Goal: Task Accomplishment & Management: Contribute content

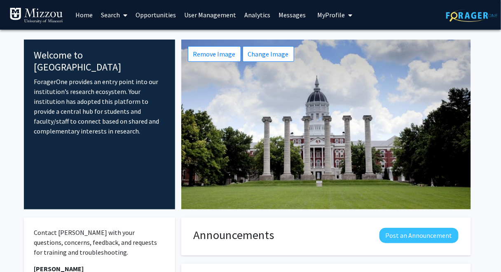
click at [252, 15] on link "Analytics" at bounding box center [257, 14] width 34 height 29
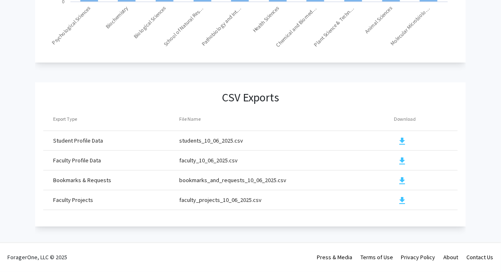
scroll to position [921, 0]
click at [400, 196] on mat-icon "download" at bounding box center [402, 201] width 10 height 10
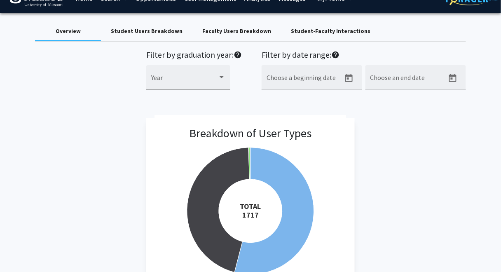
scroll to position [0, 0]
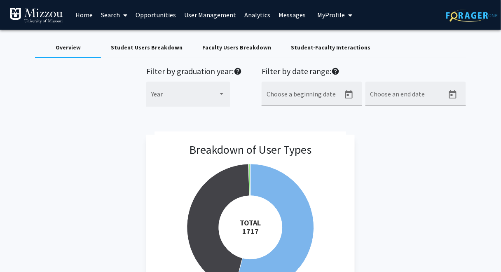
click at [114, 16] on link "Search" at bounding box center [114, 14] width 35 height 29
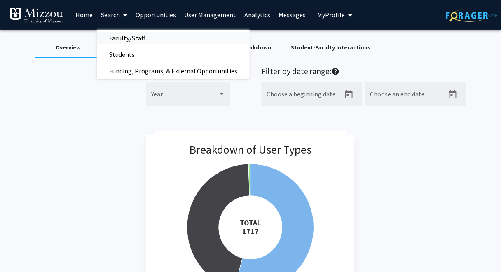
click at [114, 39] on span "Faculty/Staff" at bounding box center [127, 38] width 61 height 16
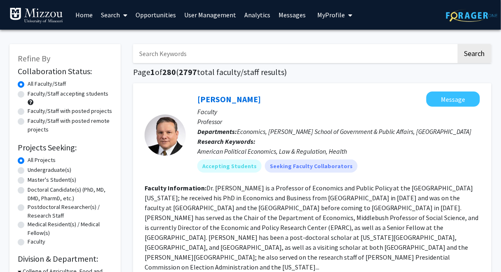
click at [89, 110] on label "Faculty/Staff with posted projects" at bounding box center [70, 111] width 84 height 9
click at [33, 110] on input "Faculty/Staff with posted projects" at bounding box center [30, 109] width 5 height 5
radio input "true"
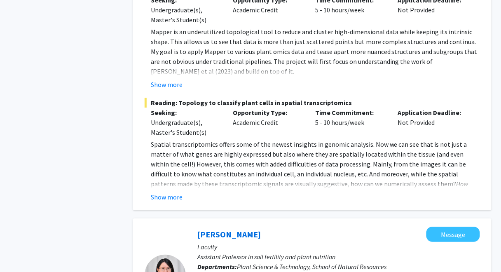
scroll to position [653, 0]
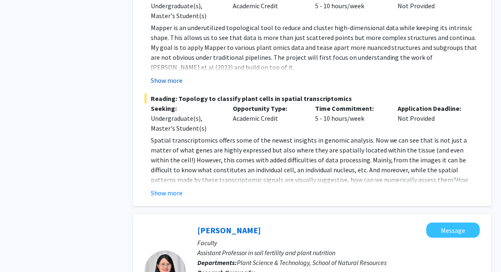
click at [177, 75] on button "Show more" at bounding box center [167, 80] width 32 height 10
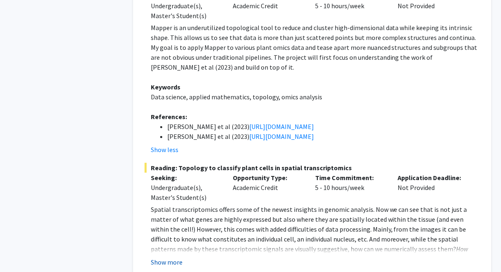
click at [165, 257] on button "Show more" at bounding box center [167, 262] width 32 height 10
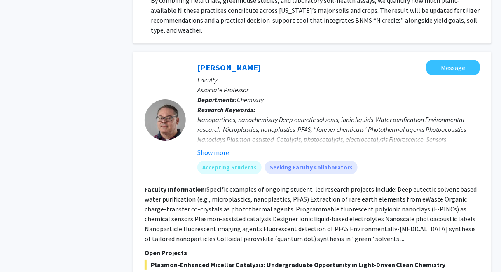
scroll to position [1389, 0]
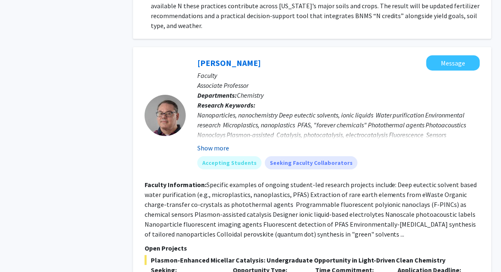
click at [219, 143] on button "Show more" at bounding box center [213, 148] width 32 height 10
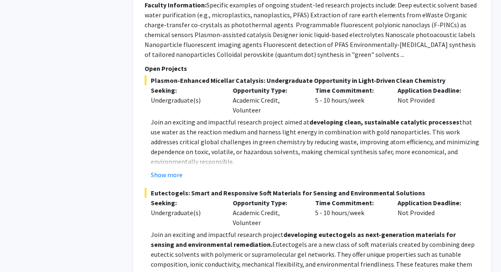
scroll to position [1588, 0]
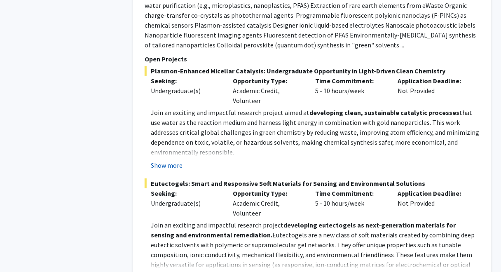
click at [167, 160] on button "Show more" at bounding box center [167, 165] width 32 height 10
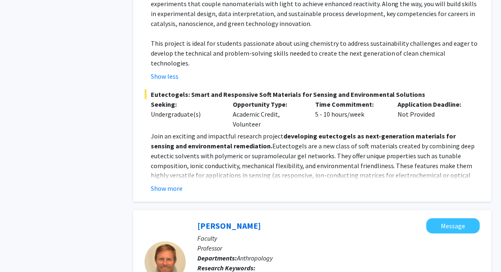
scroll to position [1791, 0]
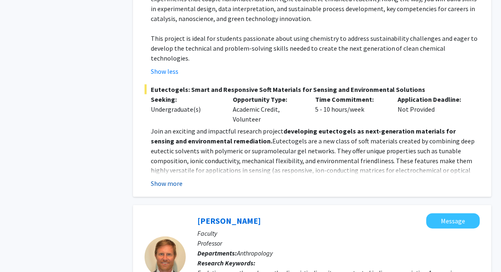
click at [174, 179] on button "Show more" at bounding box center [167, 184] width 32 height 10
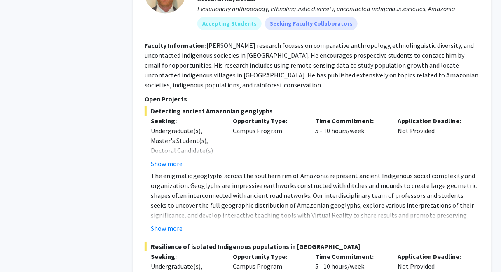
scroll to position [2154, 0]
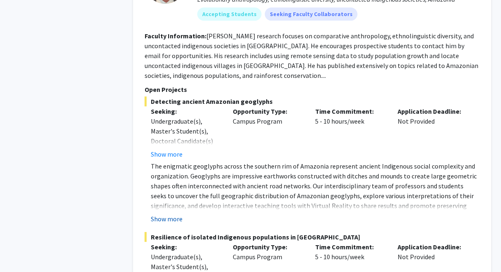
click at [168, 214] on button "Show more" at bounding box center [167, 219] width 32 height 10
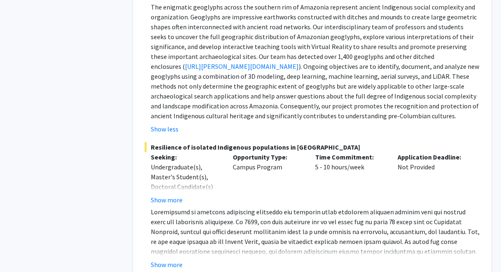
scroll to position [2328, 0]
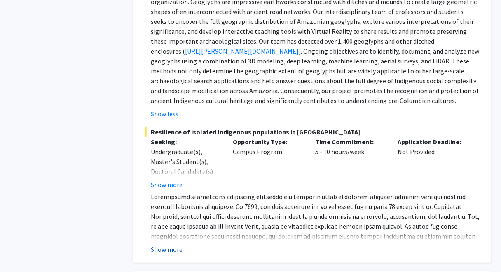
click at [169, 244] on button "Show more" at bounding box center [167, 249] width 32 height 10
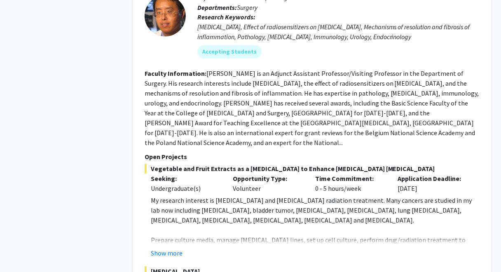
scroll to position [2734, 0]
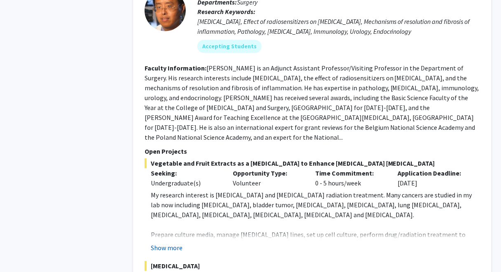
click at [175, 243] on button "Show more" at bounding box center [167, 248] width 32 height 10
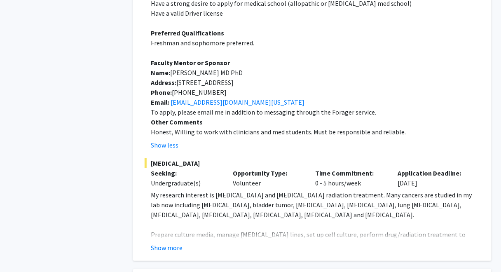
scroll to position [3087, 0]
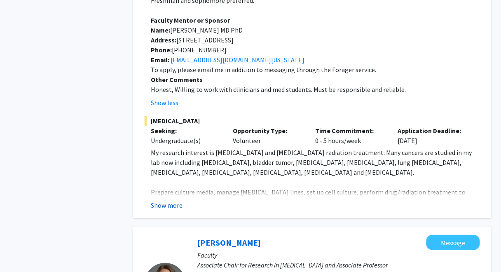
click at [170, 200] on button "Show more" at bounding box center [167, 205] width 32 height 10
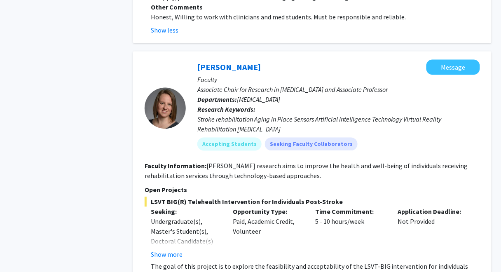
scroll to position [3475, 0]
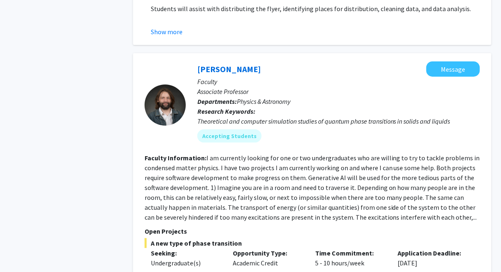
scroll to position [3928, 0]
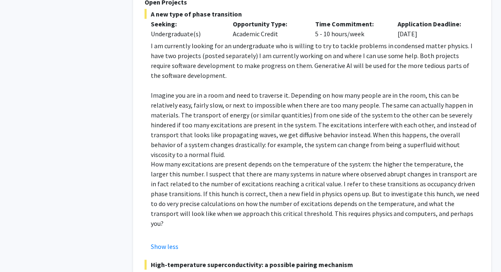
scroll to position [4152, 0]
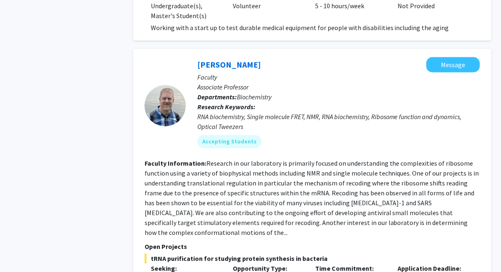
scroll to position [5034, 0]
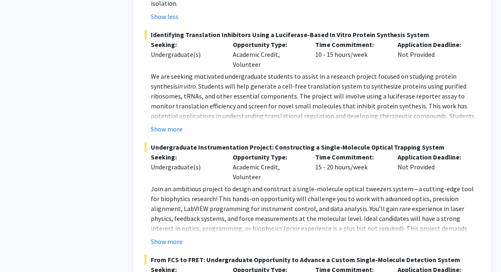
scroll to position [5412, 0]
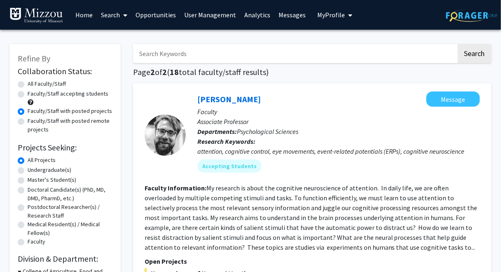
click at [322, 15] on span "My Profile" at bounding box center [331, 15] width 28 height 8
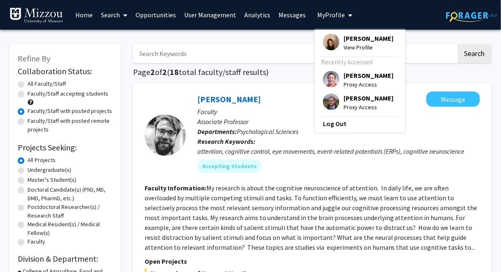
click at [346, 39] on span "[PERSON_NAME]" at bounding box center [368, 38] width 50 height 9
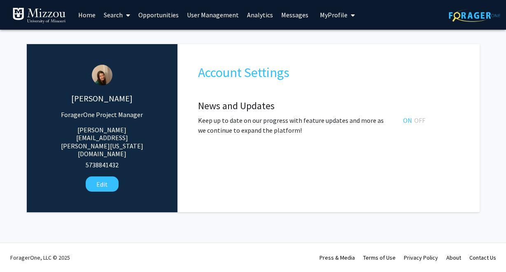
click at [332, 15] on span "My Profile" at bounding box center [334, 15] width 28 height 8
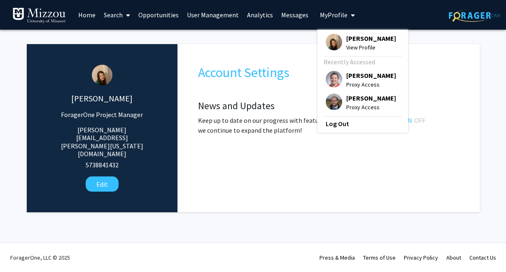
click at [348, 48] on span "View Profile" at bounding box center [371, 47] width 50 height 9
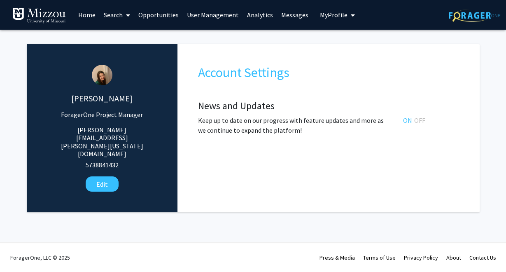
click at [334, 38] on div "Katie Palmer ForagerOne Project Manager katie.palmer@missouri.edu 5738841432 Ed…" at bounding box center [253, 124] width 453 height 176
click at [227, 15] on link "User Management" at bounding box center [213, 14] width 60 height 29
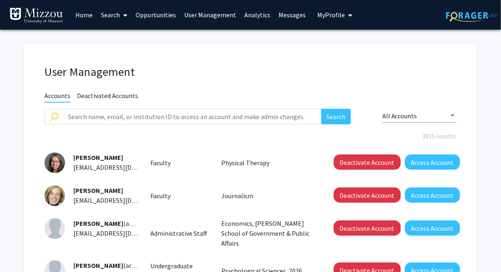
click at [106, 15] on link "Search" at bounding box center [114, 14] width 35 height 29
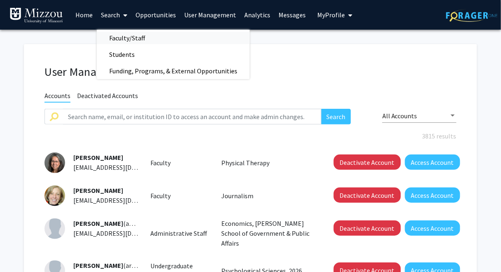
click at [121, 39] on span "Faculty/Staff" at bounding box center [127, 38] width 61 height 16
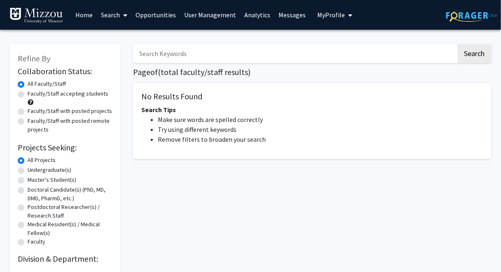
click at [126, 46] on div "Refine By Collaboration Status: Collaboration Status All Faculty/Staff Collabor…" at bounding box center [65, 155] width 124 height 239
click at [314, 75] on h1 "Page of ( total faculty/staff results)" at bounding box center [312, 72] width 358 height 10
click at [317, 14] on span "My Profile" at bounding box center [331, 15] width 28 height 8
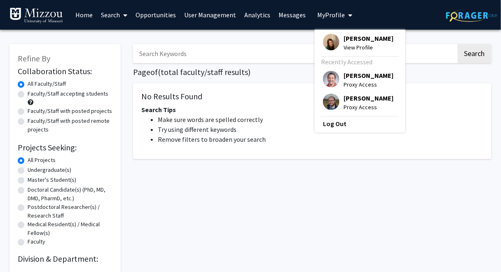
click at [112, 16] on link "Search" at bounding box center [114, 14] width 35 height 29
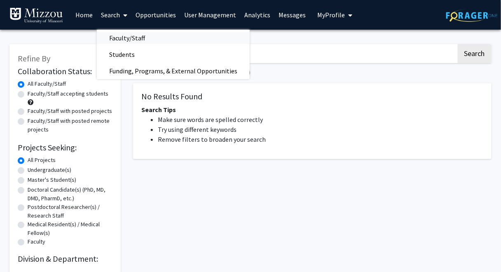
click at [121, 37] on span "Faculty/Staff" at bounding box center [127, 38] width 61 height 16
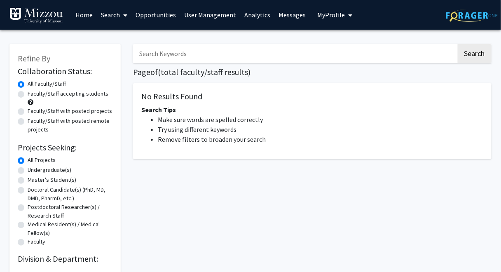
click at [106, 18] on link "Search" at bounding box center [114, 14] width 35 height 29
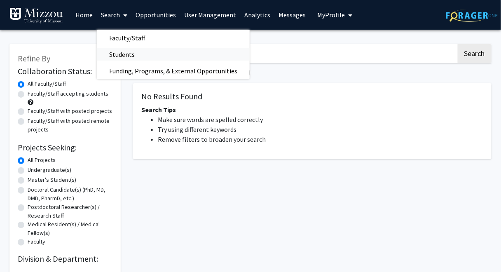
click at [119, 56] on span "Students" at bounding box center [122, 54] width 50 height 16
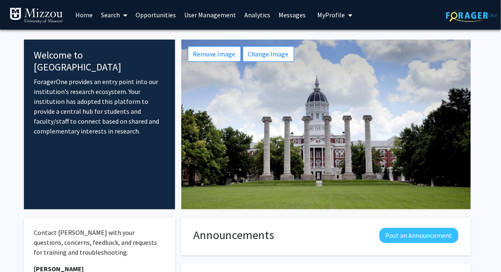
click at [111, 15] on link "Search" at bounding box center [114, 14] width 35 height 29
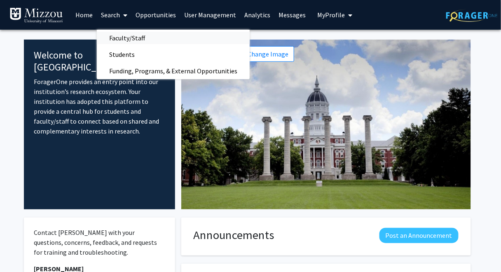
click at [121, 39] on span "Faculty/Staff" at bounding box center [127, 38] width 61 height 16
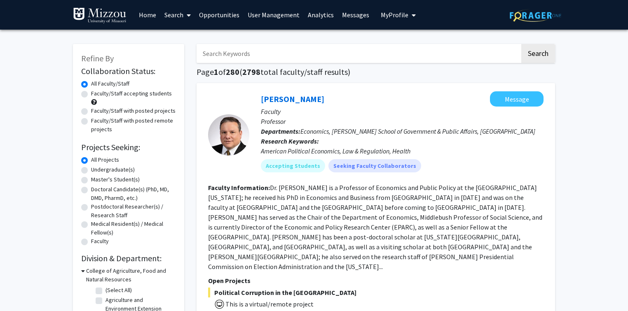
click at [285, 17] on link "User Management" at bounding box center [273, 14] width 60 height 29
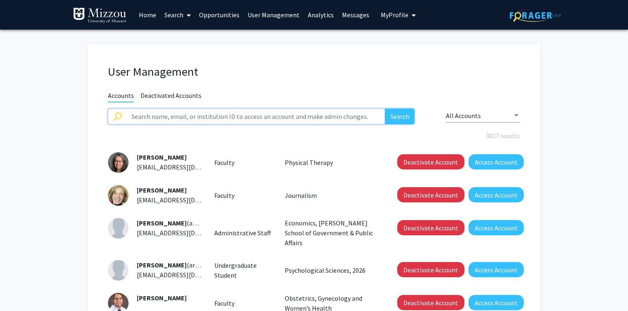
click at [273, 119] on input "text" at bounding box center [255, 117] width 258 height 16
type input "r"
type input "fletcher"
click at [385, 109] on button "Search" at bounding box center [400, 117] width 30 height 16
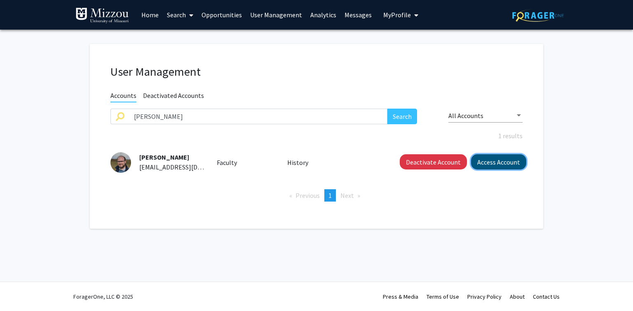
click at [501, 160] on button "Access Account" at bounding box center [498, 161] width 55 height 15
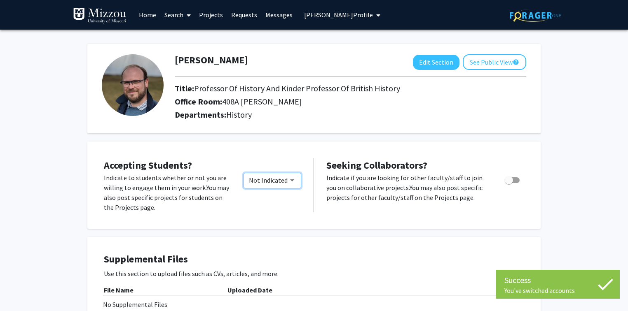
click at [282, 180] on span "Not Indicated" at bounding box center [268, 180] width 39 height 8
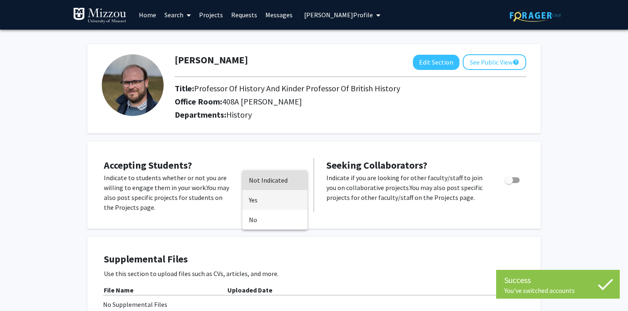
click at [255, 201] on span "Yes" at bounding box center [275, 200] width 52 height 20
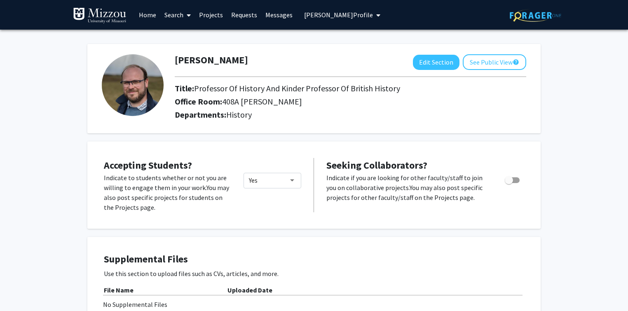
click at [214, 16] on link "Projects" at bounding box center [211, 14] width 32 height 29
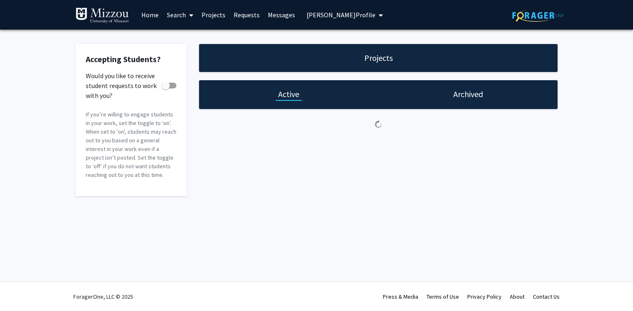
checkbox input "true"
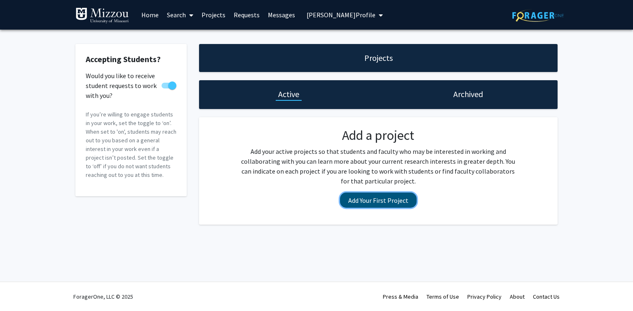
click at [361, 202] on button "Add Your First Project" at bounding box center [378, 200] width 77 height 15
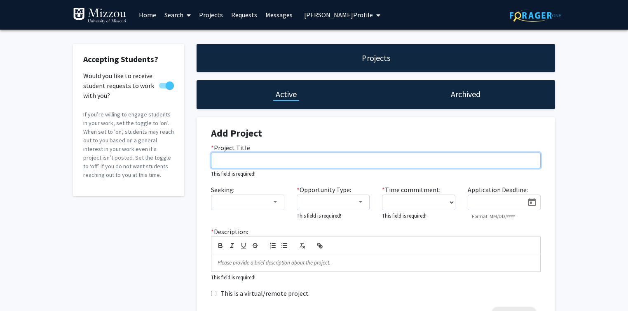
click at [220, 158] on input "* Project Title" at bounding box center [375, 161] width 329 height 16
paste input "Derailing Empire Call-for-Applications"
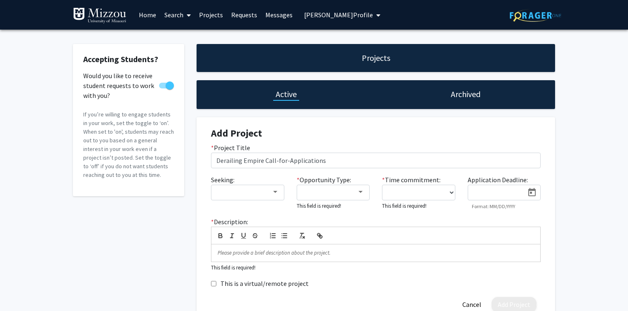
click at [385, 131] on h4 "Add Project" at bounding box center [375, 134] width 329 height 12
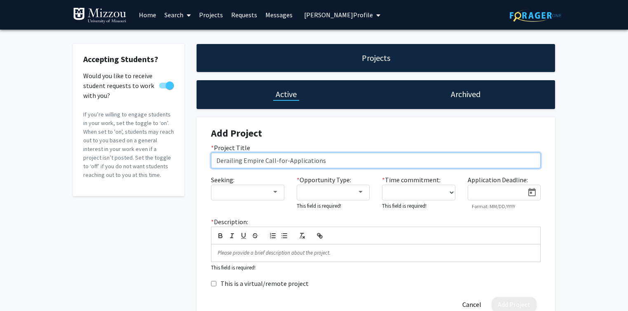
click at [382, 161] on input "Derailing Empire Call-for-Applications" at bounding box center [375, 161] width 329 height 16
type input "Derailing Empire"
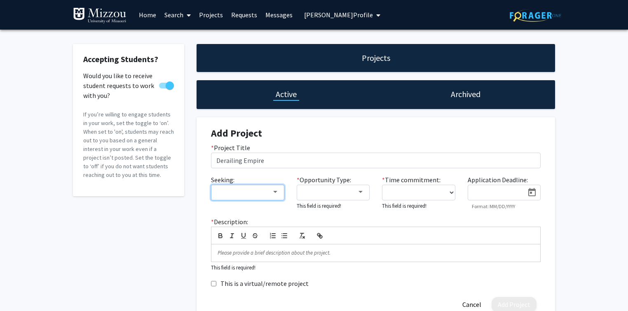
click at [266, 187] on mat-select at bounding box center [247, 193] width 73 height 16
click at [263, 193] on div at bounding box center [243, 192] width 55 height 10
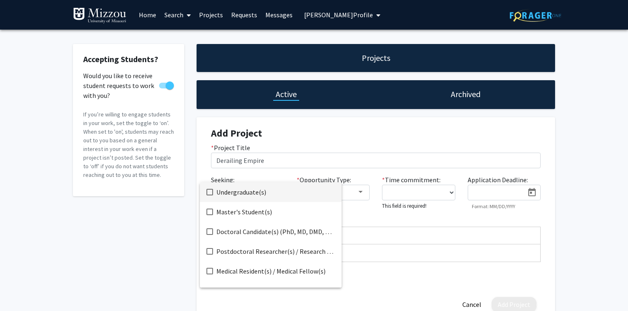
click at [259, 193] on span "Undergraduate(s)" at bounding box center [275, 192] width 119 height 20
click at [281, 128] on div at bounding box center [314, 155] width 628 height 311
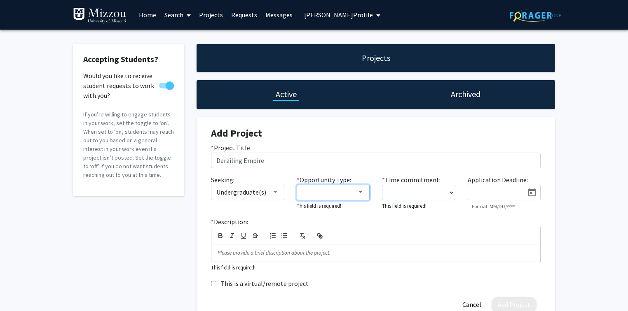
click at [310, 198] on mat-select at bounding box center [333, 193] width 73 height 16
click at [362, 193] on div at bounding box center [360, 192] width 4 height 2
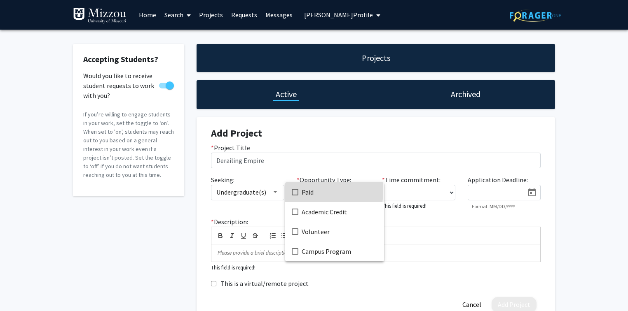
click at [304, 191] on span "Paid" at bounding box center [339, 192] width 76 height 20
click at [506, 177] on div at bounding box center [314, 155] width 628 height 311
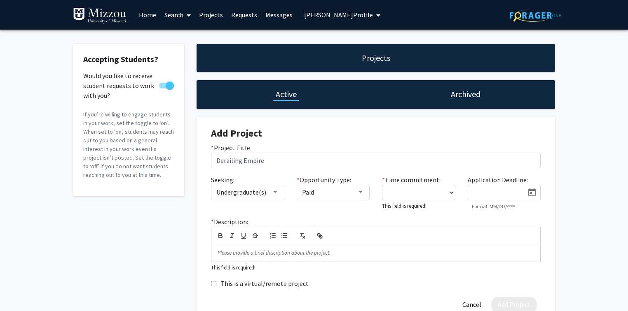
click at [506, 192] on icon "Open calendar" at bounding box center [532, 193] width 10 height 10
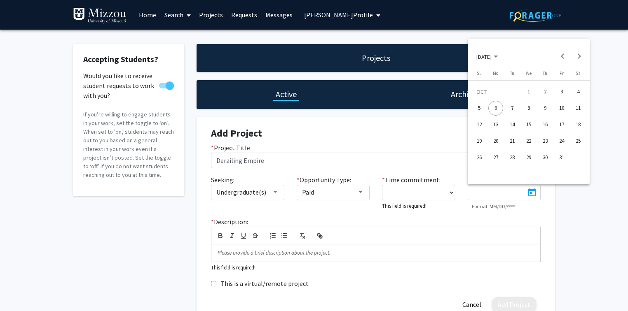
click at [506, 157] on div "31" at bounding box center [561, 157] width 15 height 15
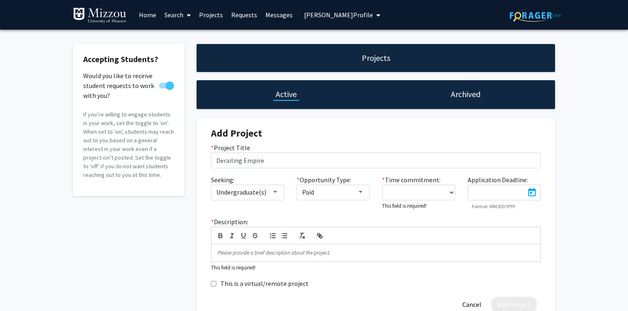
type input "10/31/2025"
click at [506, 184] on div "Accepting Students? Would you like to receive student requests to work with you…" at bounding box center [314, 186] width 628 height 312
click at [335, 196] on div "Paid" at bounding box center [329, 192] width 55 height 10
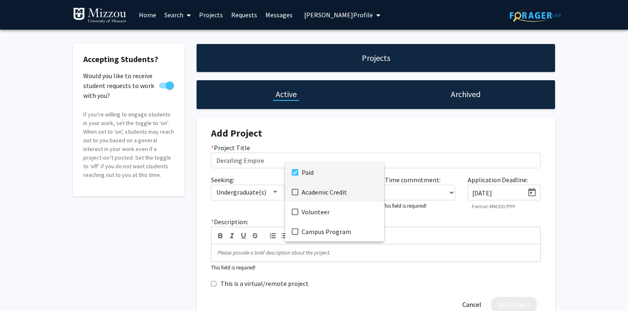
click at [321, 196] on span "Academic Credit" at bounding box center [339, 192] width 76 height 20
click at [128, 216] on div at bounding box center [314, 155] width 628 height 311
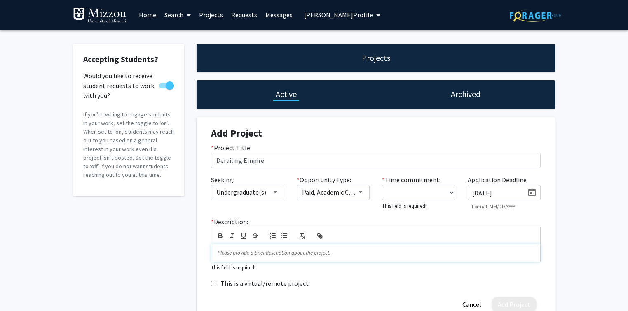
click at [334, 252] on p at bounding box center [375, 253] width 316 height 7
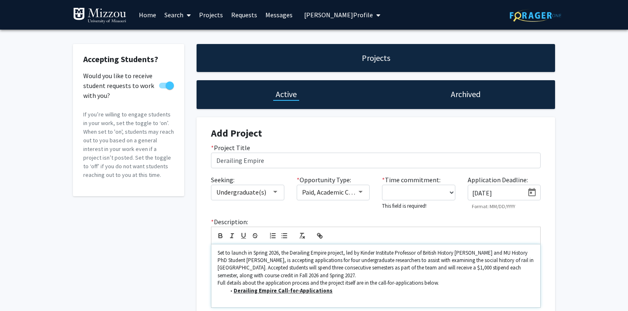
click at [340, 271] on p "Set to launch in Spring 2026, the Derailing Empire project, led by Kinder Insti…" at bounding box center [375, 265] width 316 height 30
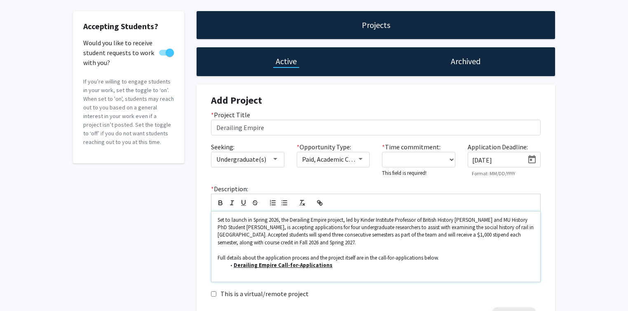
scroll to position [66, 0]
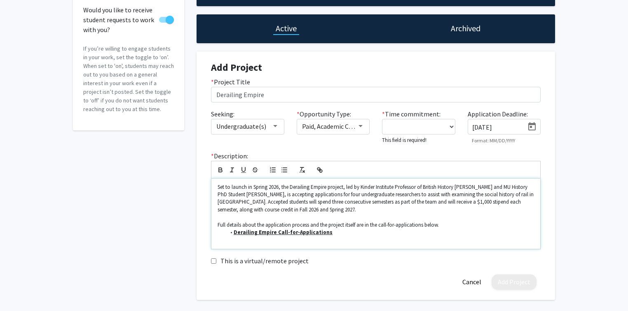
drag, startPoint x: 440, startPoint y: 226, endPoint x: 443, endPoint y: 221, distance: 5.6
click at [440, 226] on p "Full details about the application process and the project itself are in the ca…" at bounding box center [375, 225] width 316 height 7
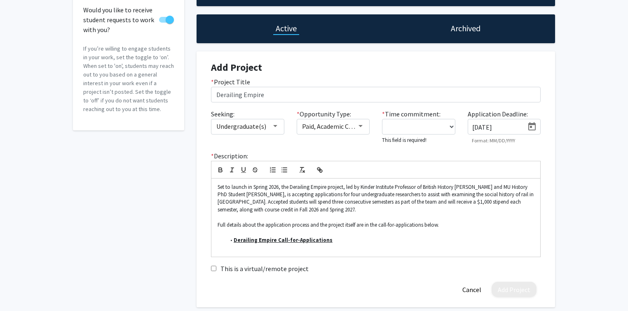
click at [506, 125] on div "Accepting Students? Would you like to receive student requests to work with you…" at bounding box center [314, 145] width 628 height 362
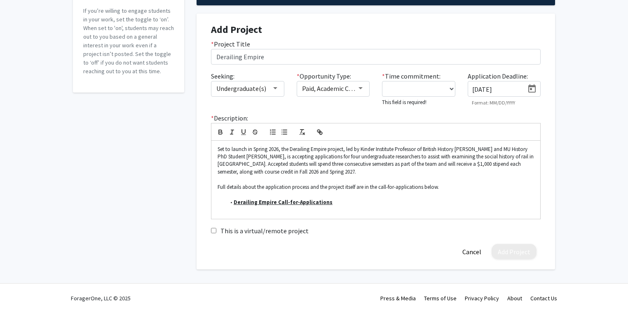
scroll to position [105, 0]
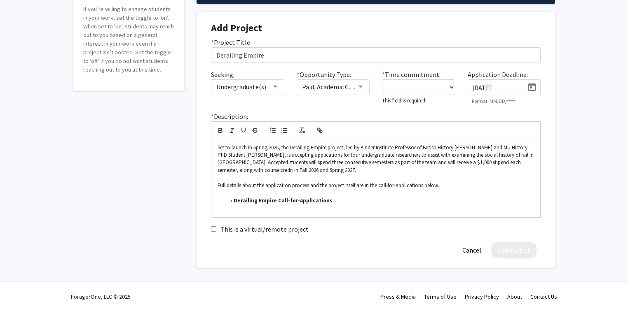
click at [71, 160] on div "Accepting Students? Would you like to receive student requests to work with you…" at bounding box center [129, 103] width 124 height 329
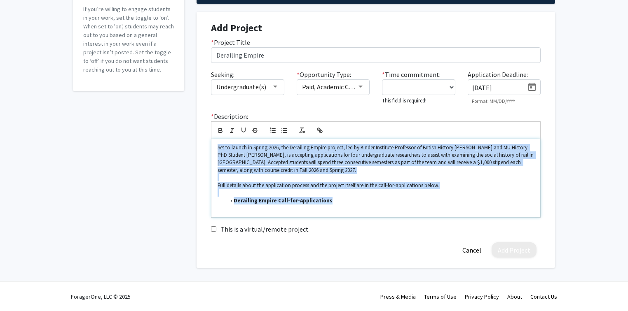
drag, startPoint x: 332, startPoint y: 201, endPoint x: 212, endPoint y: 145, distance: 132.1
click at [212, 145] on div "Set to launch in Spring 2026, the Derailing Empire project, led by Kinder Insti…" at bounding box center [375, 178] width 329 height 78
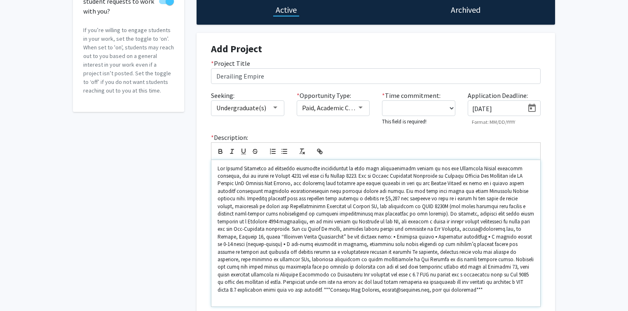
scroll to position [95, 0]
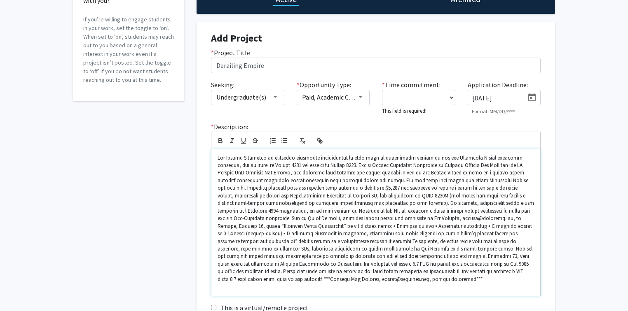
click at [494, 181] on p at bounding box center [375, 218] width 316 height 129
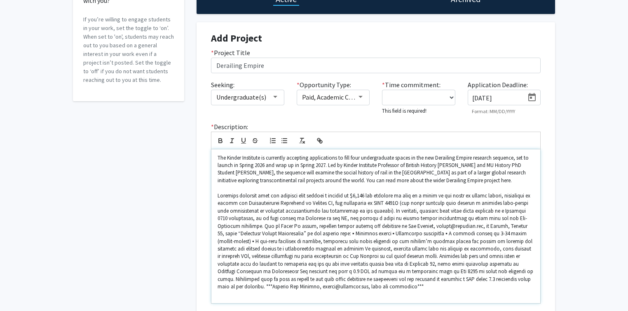
click at [245, 224] on p at bounding box center [375, 241] width 316 height 99
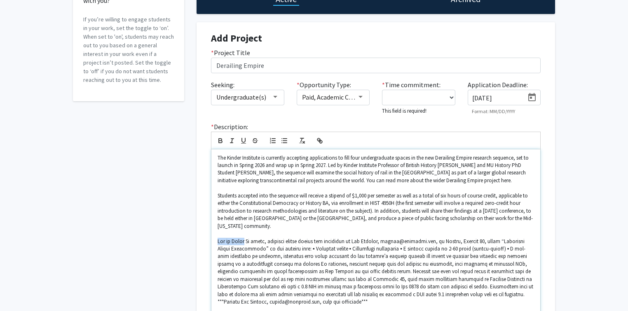
drag, startPoint x: 247, startPoint y: 241, endPoint x: 215, endPoint y: 241, distance: 32.1
click at [215, 241] on div "The Kinder Institute is currently accepting applications to fill four undergrad…" at bounding box center [375, 234] width 329 height 170
click at [219, 141] on icon "button" at bounding box center [220, 140] width 7 height 7
click at [250, 241] on p "How to Apply" at bounding box center [375, 272] width 316 height 68
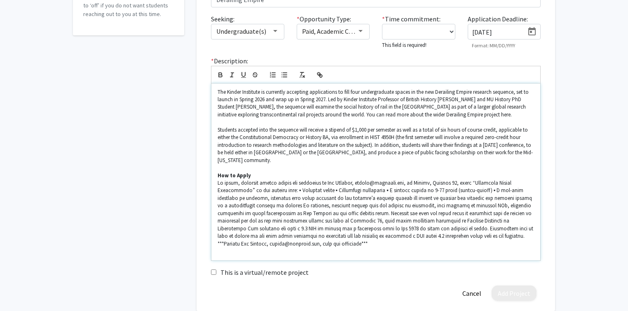
scroll to position [194, 0]
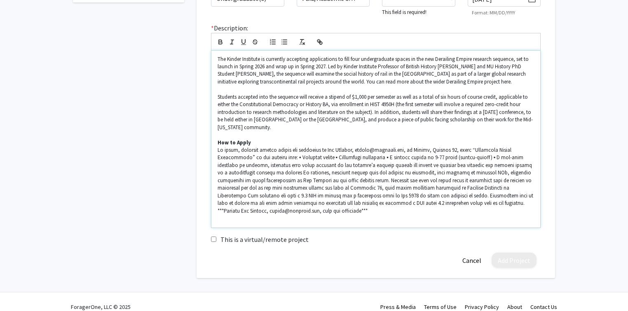
click at [288, 156] on p at bounding box center [375, 181] width 316 height 68
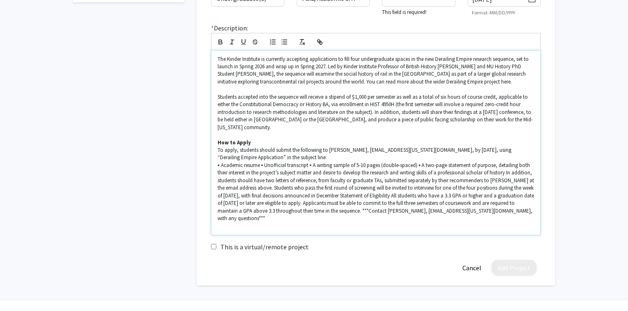
click at [261, 164] on p "▪ Academic resume ▪ Unofficial transcript ▪ A writing sample of 5-10 pages (dou…" at bounding box center [375, 192] width 316 height 61
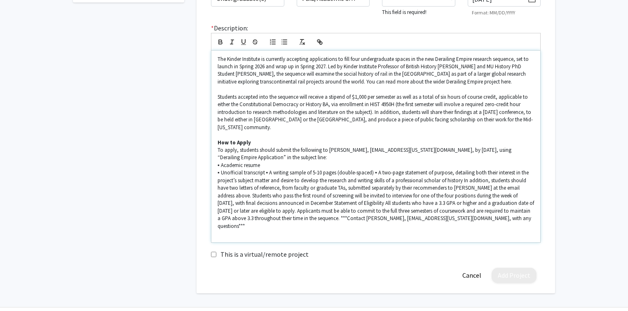
click at [266, 173] on p "▪ Unofficial transcript ▪ A writing sample of 5-10 pages (double-spaced) ▪ A tw…" at bounding box center [375, 199] width 316 height 61
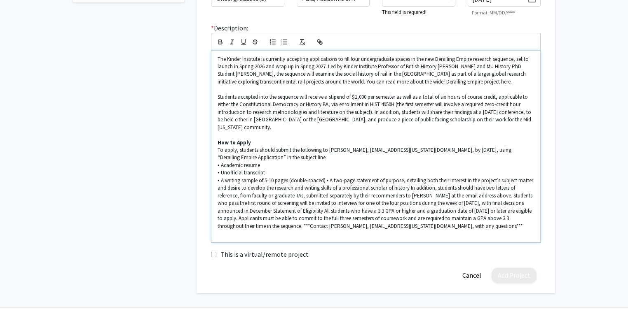
click at [326, 180] on p "▪ A writing sample of 5-10 pages (double-spaced) ▪ A two-page statement of purp…" at bounding box center [375, 203] width 316 height 53
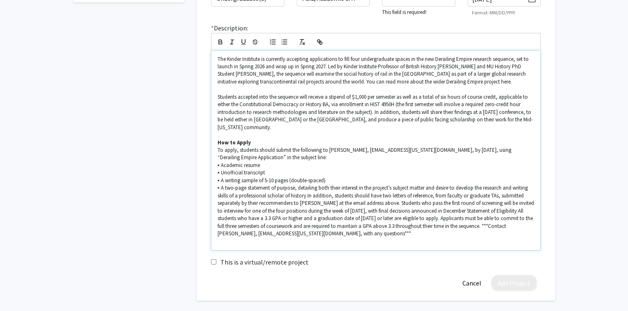
click at [308, 196] on p "▪ A two-page statement of purpose, detailing both their interest in the project…" at bounding box center [375, 210] width 316 height 53
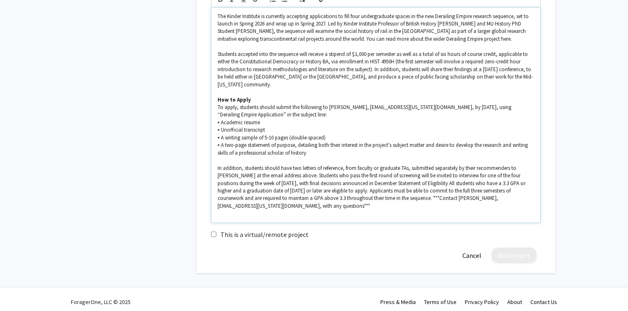
scroll to position [242, 0]
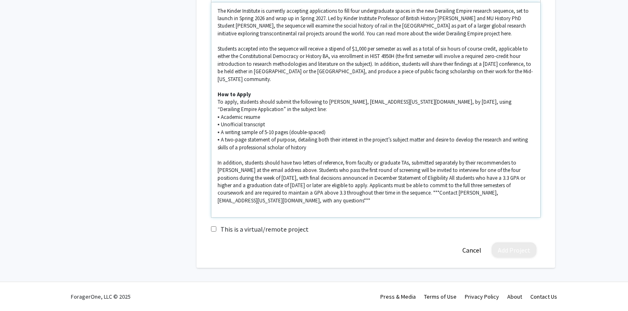
click at [298, 170] on p "In addition, students should have two letters of reference, from faculty or gra…" at bounding box center [375, 182] width 316 height 46
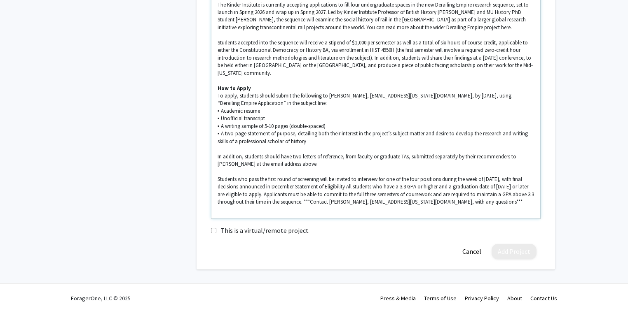
scroll to position [250, 0]
click at [306, 184] on p "Students who pass the first round of screening will be invited to interview for…" at bounding box center [375, 190] width 316 height 30
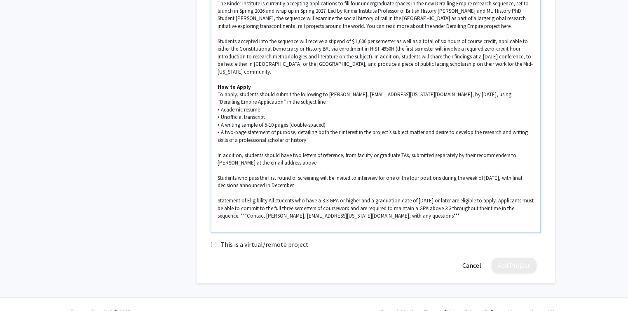
click at [308, 183] on p "Students who pass the first round of screening will be invited to interview for…" at bounding box center [375, 182] width 316 height 15
click at [271, 200] on p "Statement of Eligibility All students who have a 3.3 GPA or higher and a gradua…" at bounding box center [375, 208] width 316 height 23
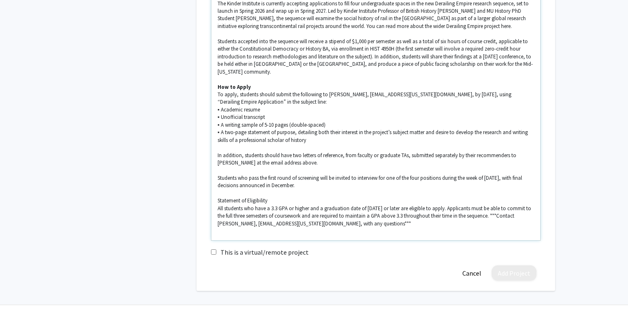
drag, startPoint x: 271, startPoint y: 201, endPoint x: 215, endPoint y: 204, distance: 56.1
click at [215, 204] on div "The Kinder Institute is currently accepting applications to fill four undergrad…" at bounding box center [375, 117] width 329 height 245
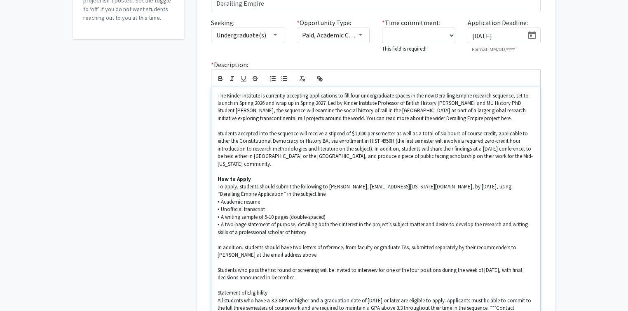
scroll to position [151, 0]
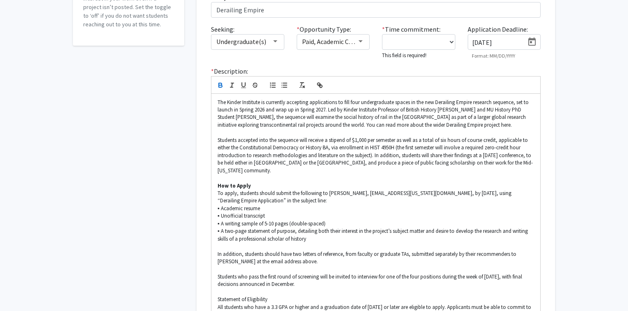
click at [221, 85] on icon "button" at bounding box center [220, 86] width 3 height 2
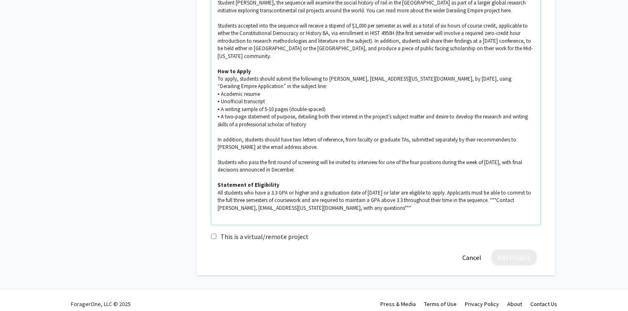
scroll to position [273, 0]
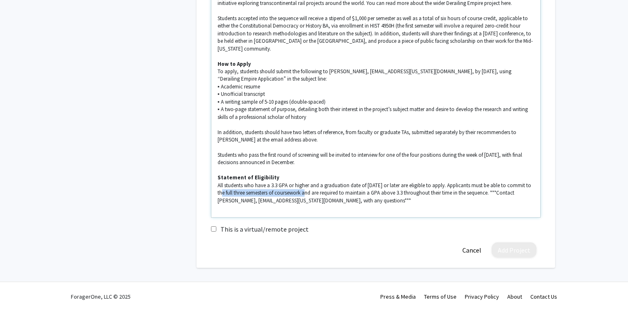
drag, startPoint x: 217, startPoint y: 193, endPoint x: 302, endPoint y: 193, distance: 84.8
click at [302, 193] on p "All students who have a 3.3 GPA or higher and a graduation date of May 2027 or …" at bounding box center [375, 193] width 316 height 23
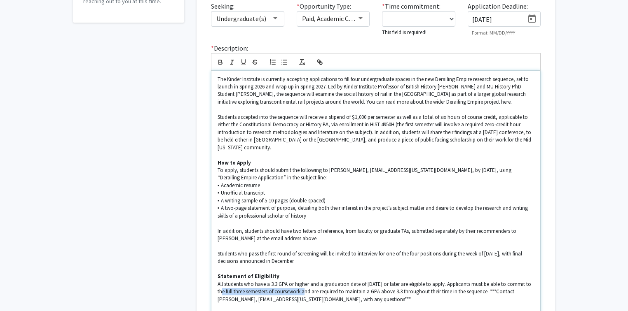
scroll to position [141, 0]
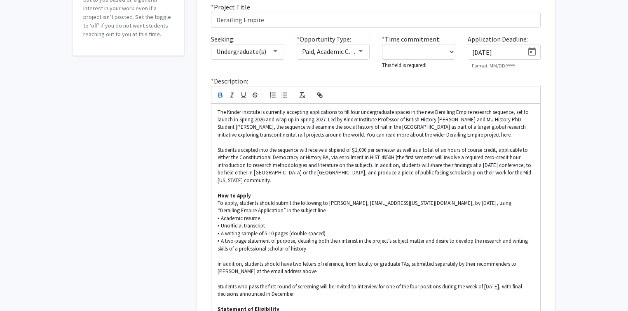
click at [219, 95] on icon "button" at bounding box center [220, 96] width 3 height 2
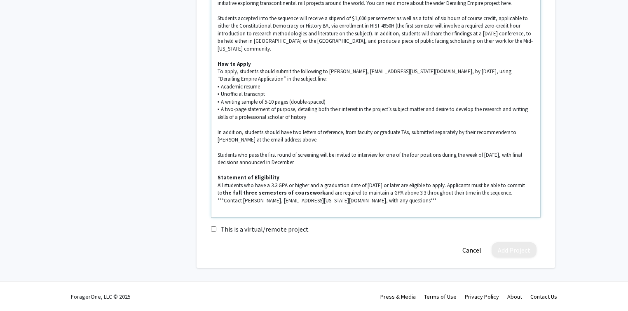
drag, startPoint x: 496, startPoint y: 193, endPoint x: 501, endPoint y: 191, distance: 5.2
click at [496, 193] on p "All students who have a 3.3 GPA or higher and a graduation date of May 2027 or …" at bounding box center [375, 193] width 316 height 23
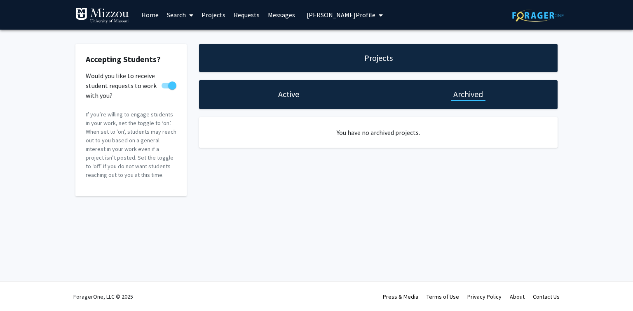
click at [291, 98] on h1 "Active" at bounding box center [288, 95] width 21 height 12
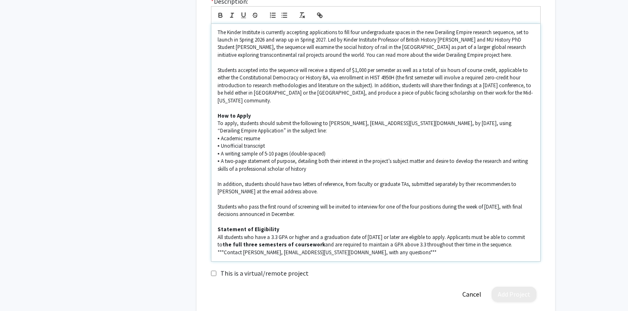
scroll to position [231, 0]
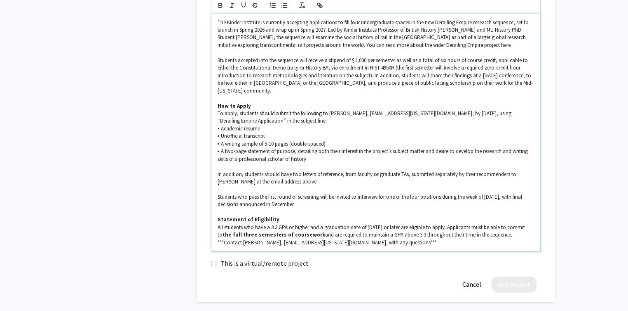
click at [497, 232] on p "All students who have a 3.3 GPA or higher and a graduation date of May 2027 or …" at bounding box center [375, 235] width 316 height 23
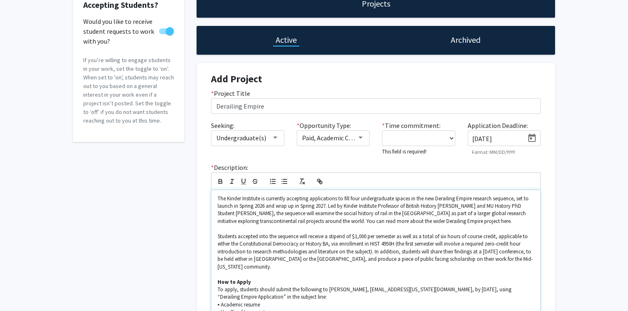
scroll to position [66, 0]
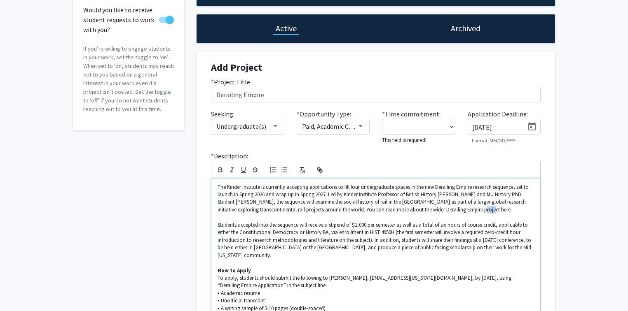
drag, startPoint x: 490, startPoint y: 209, endPoint x: 481, endPoint y: 209, distance: 9.5
click at [481, 209] on p "The Kinder Institute is currently accepting applications to fill four undergrad…" at bounding box center [375, 199] width 316 height 30
click at [319, 169] on line "button" at bounding box center [320, 170] width 2 height 2
paste input "ttps://democracy.missouri.edu/news/introducing-the-derailing-empire-project/"
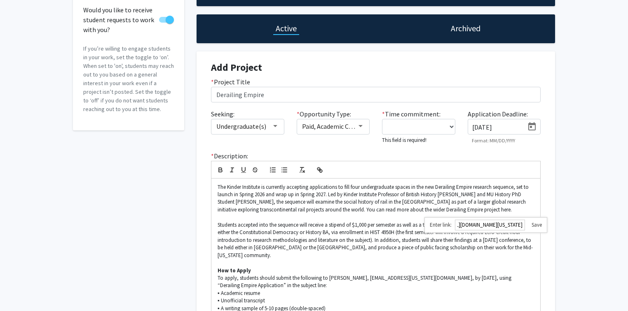
type input "https://democracy.missouri.edu/news/introducing-the-derailing-empire-project/"
click at [506, 226] on link at bounding box center [533, 225] width 17 height 7
click at [506, 199] on div "Accepting Students? Would you like to receive student requests to work with you…" at bounding box center [314, 229] width 628 height 530
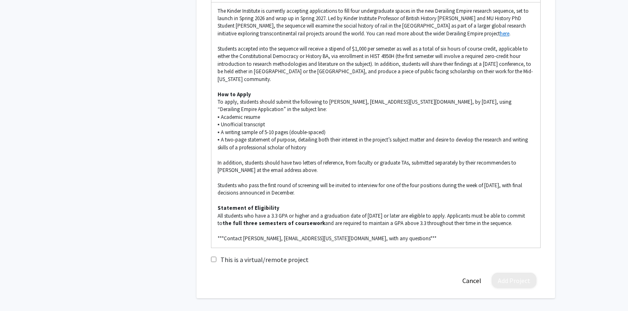
scroll to position [231, 0]
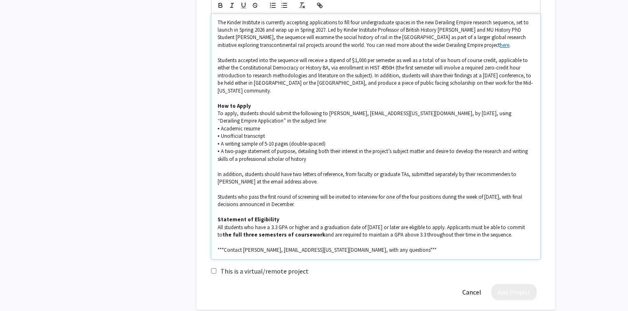
click at [279, 250] on p "***Contact Sam Spurgin, spspqf@missouri.edu, with any questions***" at bounding box center [375, 250] width 316 height 7
click at [364, 115] on p "To apply, students should submit the following to Sam Spurgin, spspqf@missouri.…" at bounding box center [375, 117] width 316 height 15
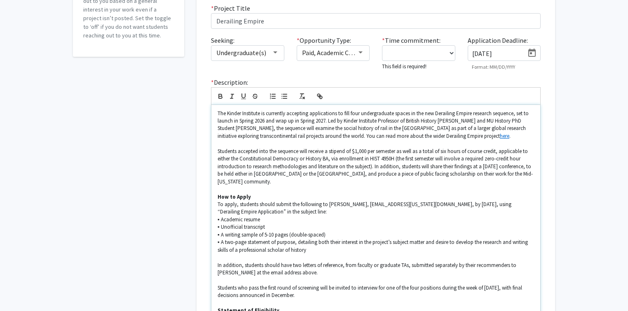
scroll to position [132, 0]
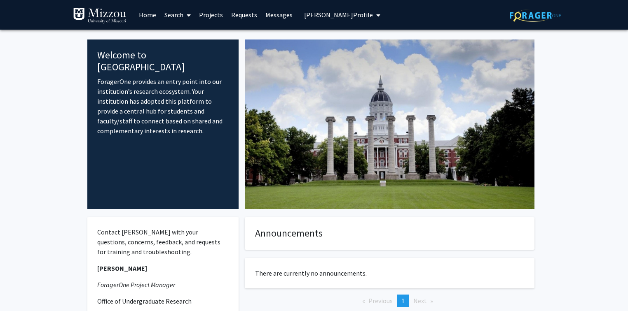
click at [172, 14] on link "Search" at bounding box center [177, 14] width 35 height 29
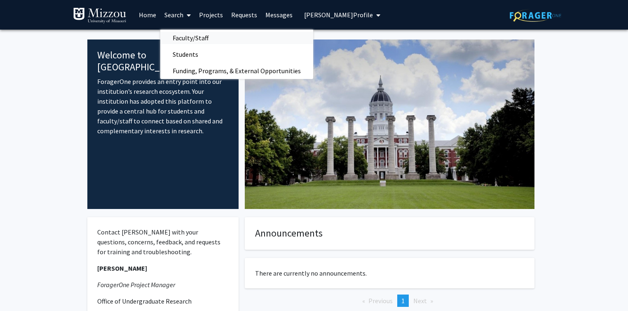
click at [175, 40] on span "Faculty/Staff" at bounding box center [190, 38] width 61 height 16
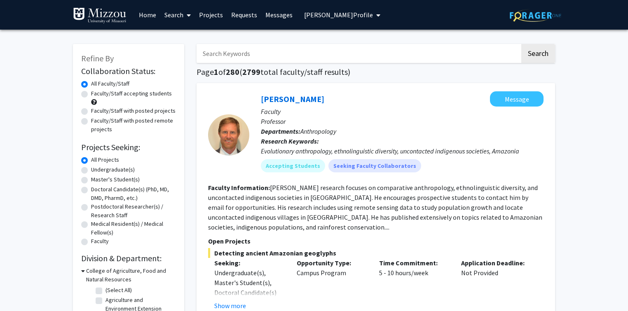
click at [329, 53] on input "Search Keywords" at bounding box center [357, 53] width 323 height 19
type input "f"
type input "smart technology"
click at [521, 44] on button "Search" at bounding box center [538, 53] width 34 height 19
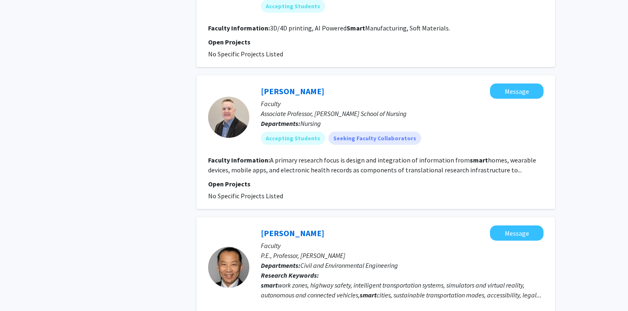
scroll to position [692, 0]
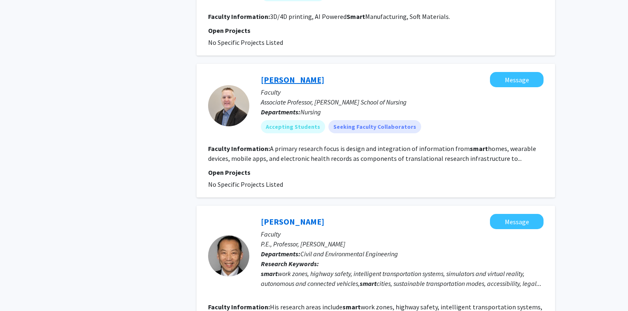
click at [300, 79] on link "[PERSON_NAME]" at bounding box center [292, 80] width 63 height 10
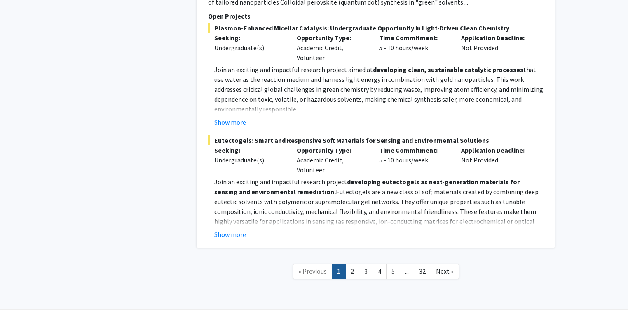
scroll to position [1877, 0]
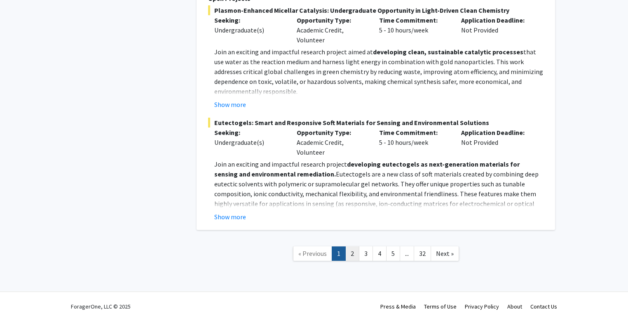
click at [350, 247] on link "2" at bounding box center [352, 254] width 14 height 14
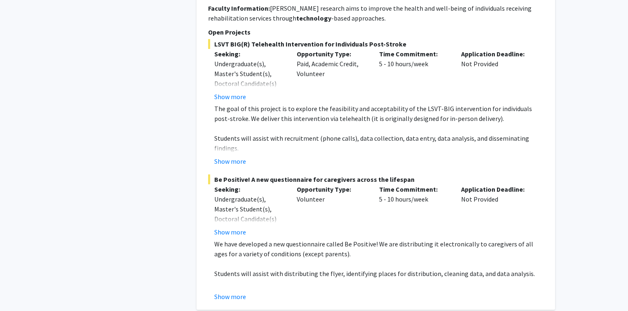
scroll to position [1614, 0]
